Goal: Task Accomplishment & Management: Use online tool/utility

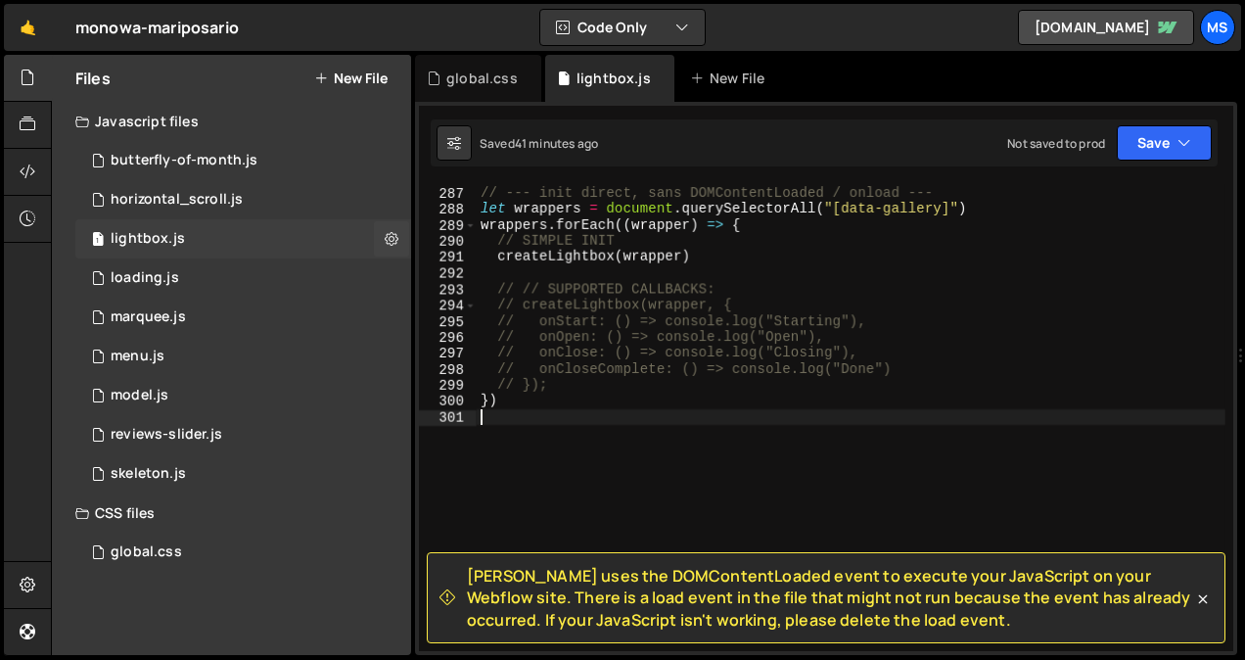
scroll to position [4650, 0]
click at [260, 268] on div "2 loading.js 0" at bounding box center [243, 277] width 336 height 39
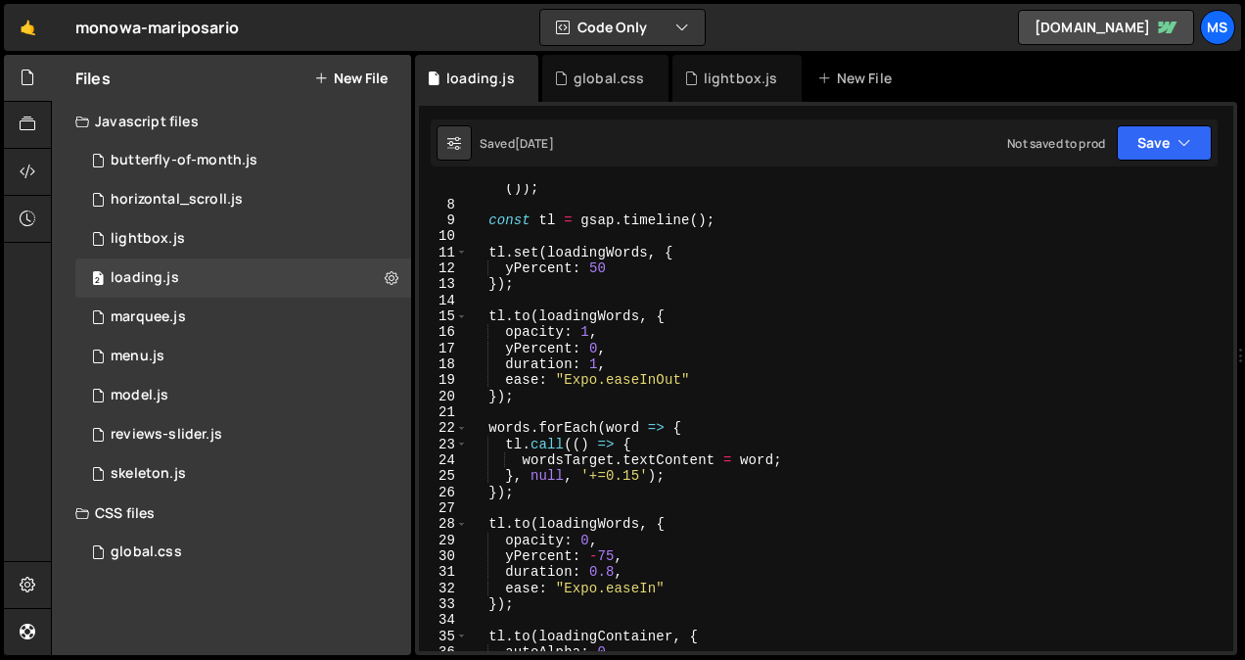
scroll to position [116, 0]
click at [594, 364] on div "const words = loadingWords . getAttribute ( 'data-loading-words' ) . split ( ',…" at bounding box center [847, 420] width 758 height 515
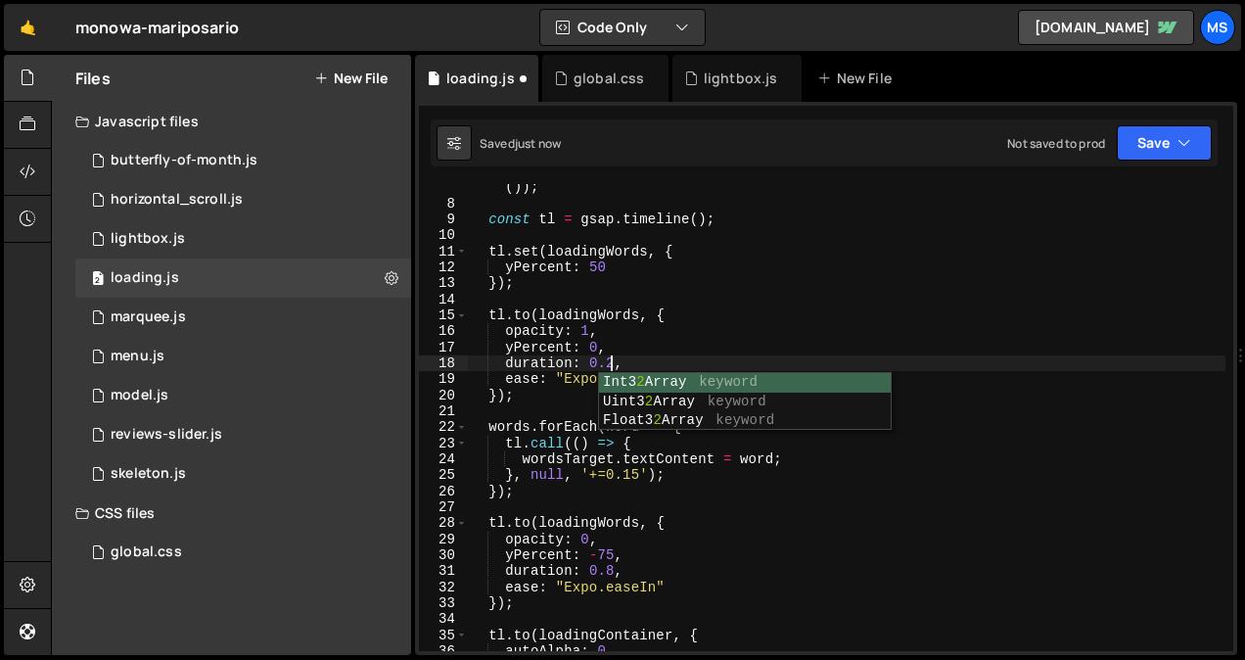
scroll to position [0, 9]
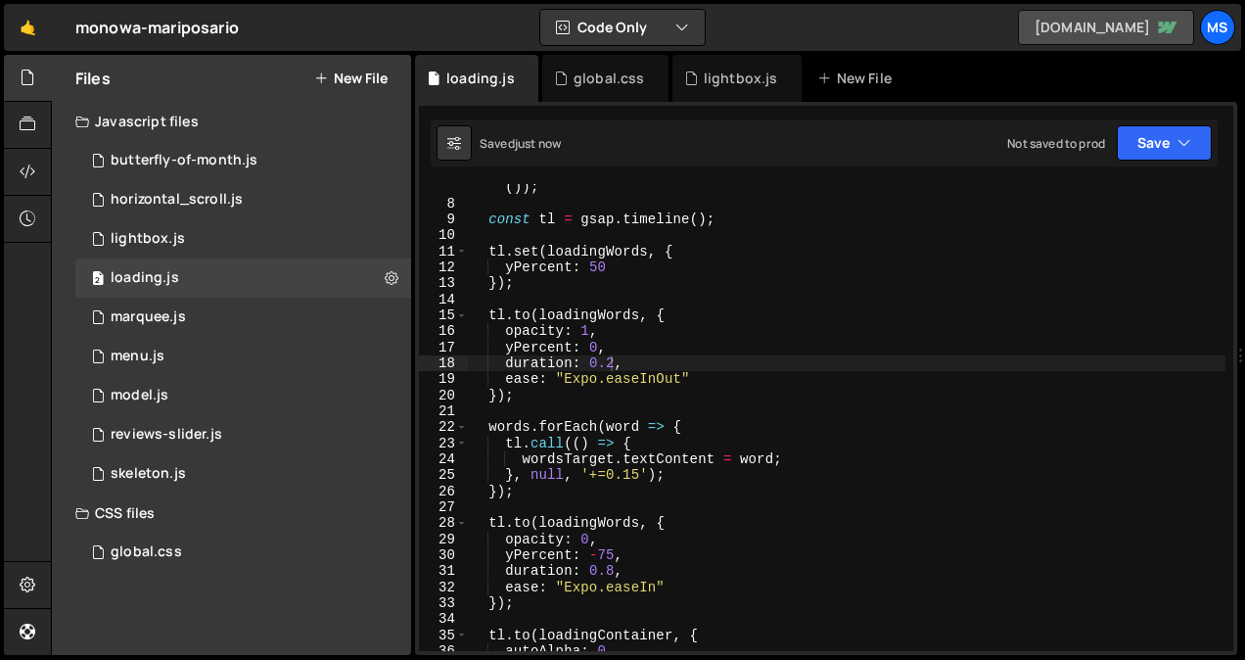
click at [1087, 29] on link "[DOMAIN_NAME]" at bounding box center [1106, 27] width 176 height 35
click at [439, 368] on div "18" at bounding box center [443, 363] width 49 height 16
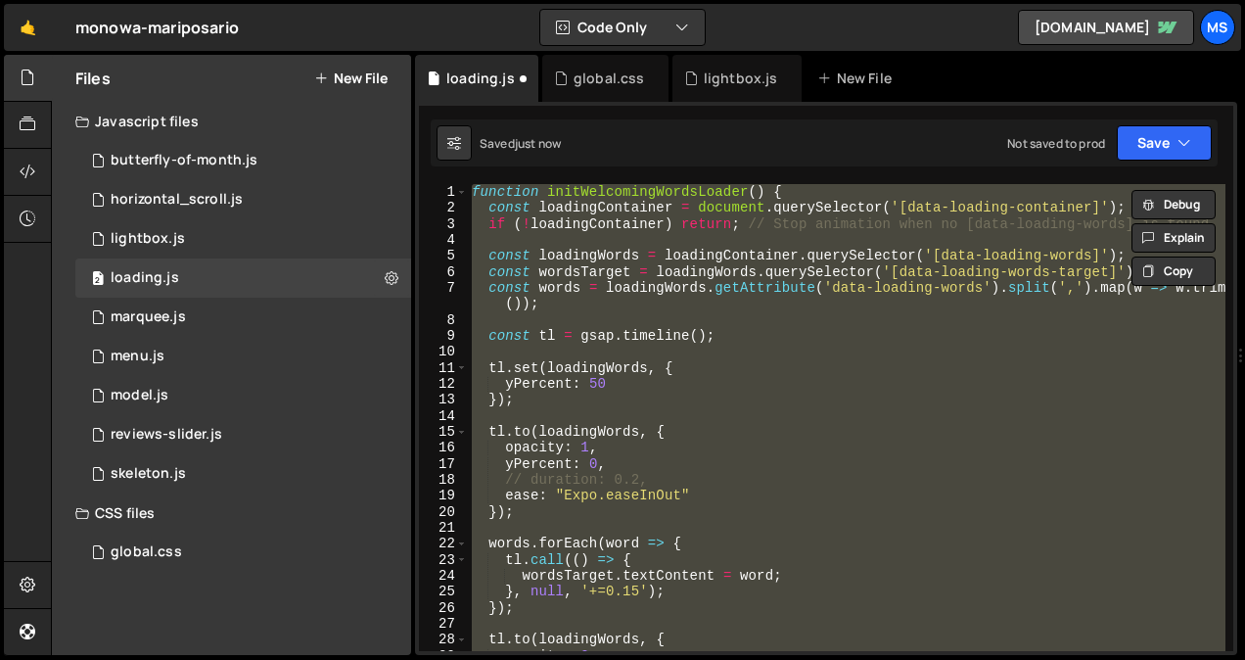
scroll to position [0, 0]
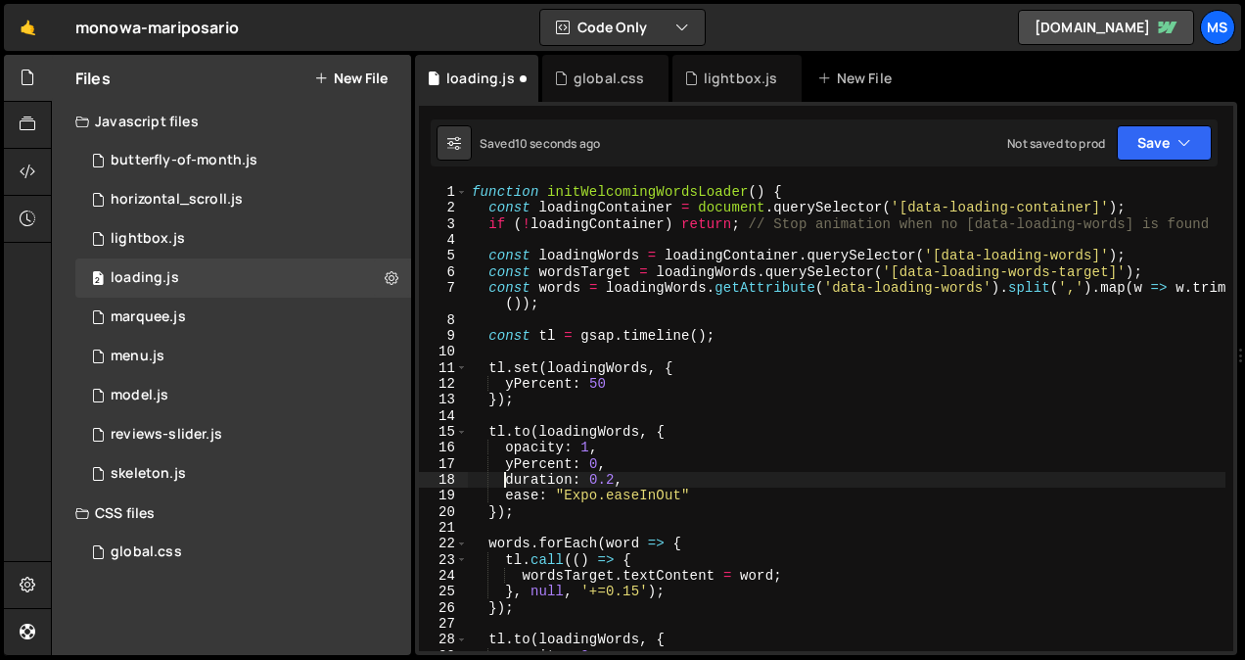
click at [592, 484] on div "function initWelcomingWordsLoader ( ) { const loadingContainer = document . que…" at bounding box center [847, 433] width 758 height 499
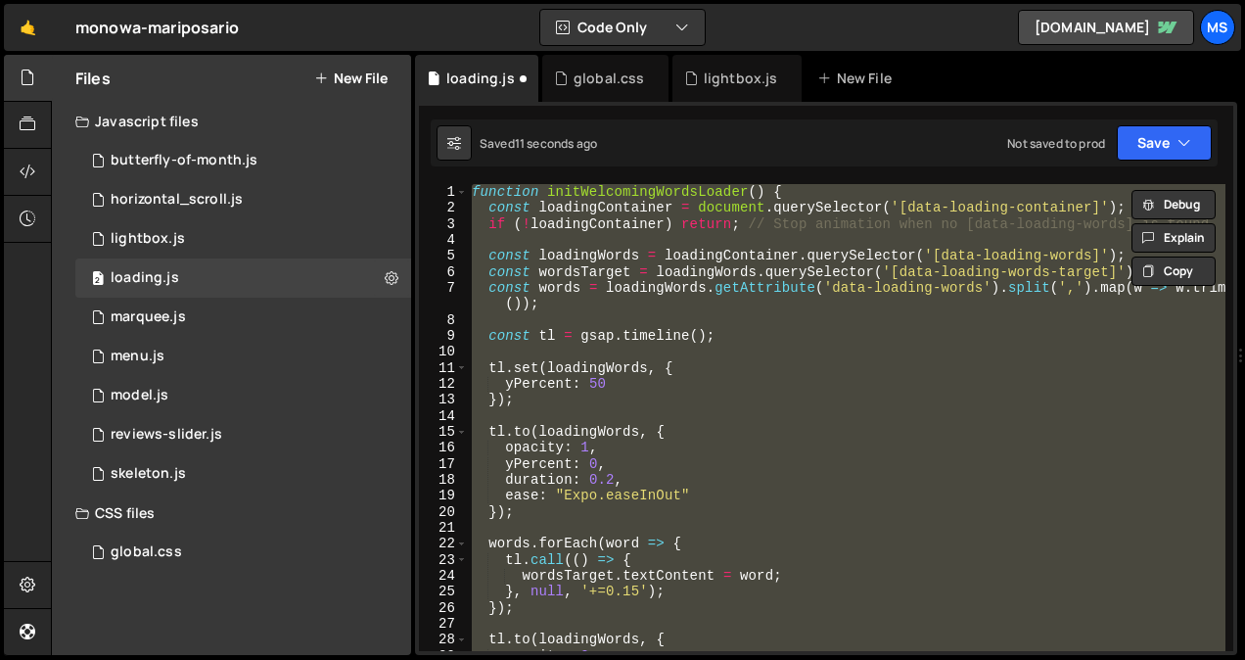
click at [612, 480] on div "function initWelcomingWordsLoader ( ) { const loadingContainer = document . que…" at bounding box center [847, 417] width 758 height 467
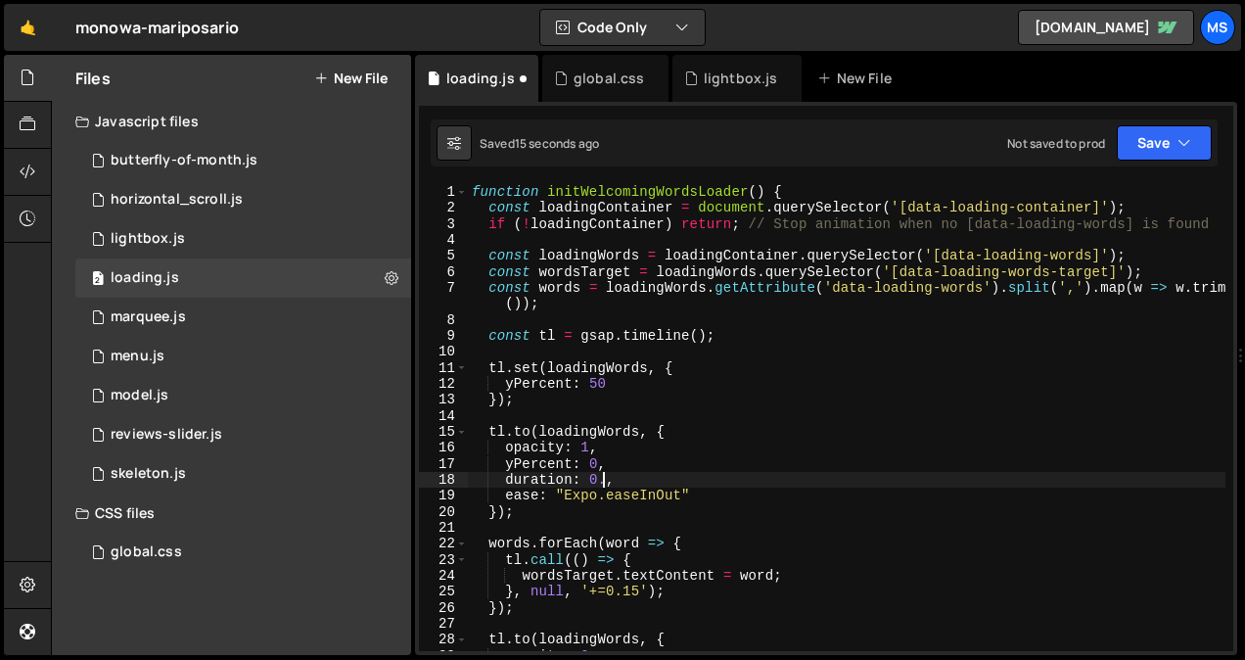
scroll to position [0, 9]
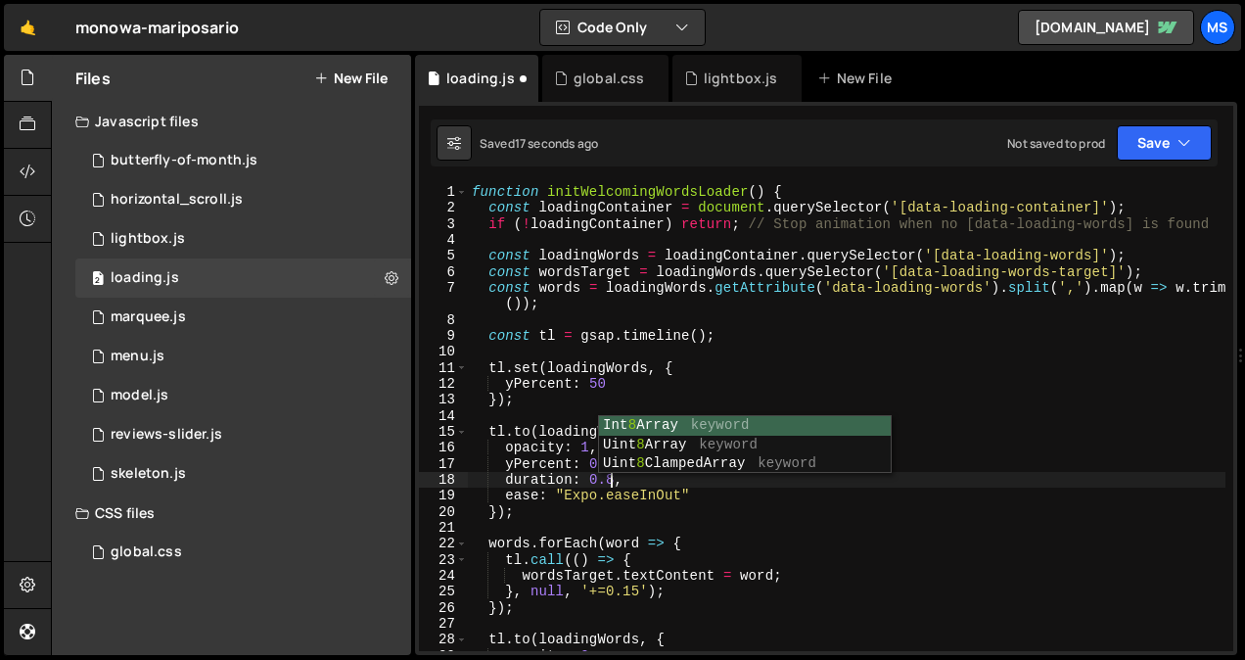
click at [981, 407] on div "function initWelcomingWordsLoader ( ) { const loadingContainer = document . que…" at bounding box center [847, 433] width 758 height 499
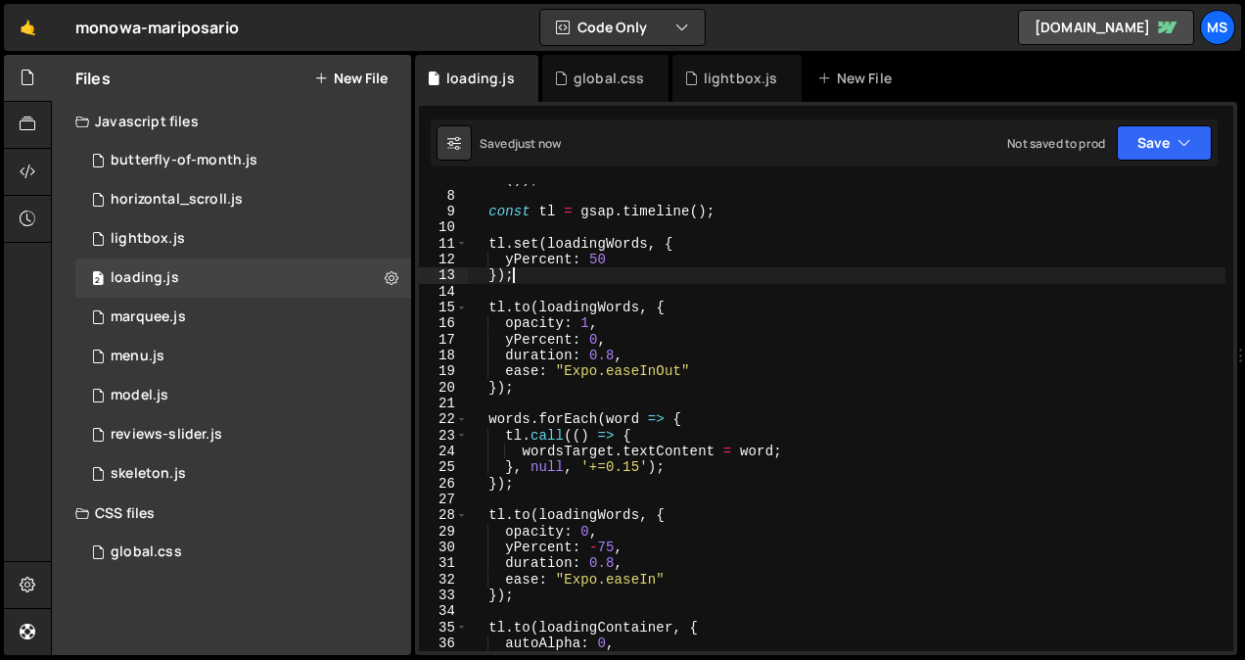
scroll to position [126, 0]
type textarea "});"
